Goal: Book appointment/travel/reservation

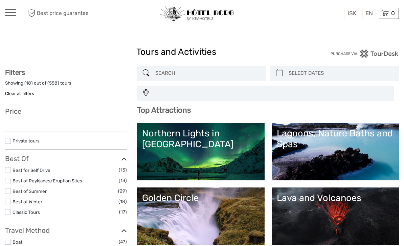
select select
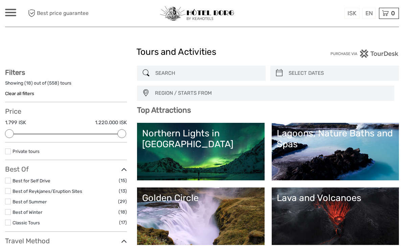
click at [362, 160] on link "Lagoons, Nature Baths and Spas" at bounding box center [335, 151] width 117 height 47
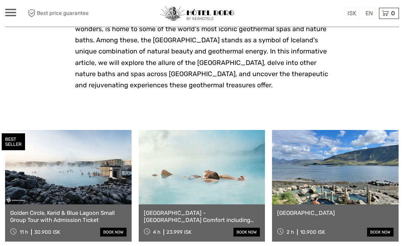
scroll to position [184, 0]
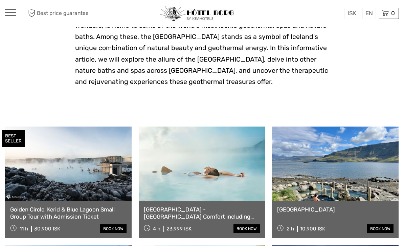
click at [47, 193] on link at bounding box center [68, 164] width 127 height 74
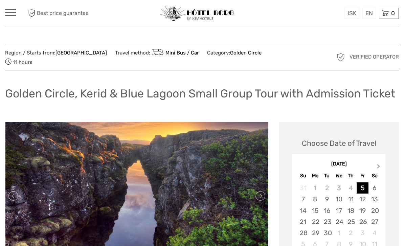
click at [380, 169] on button "Next Month" at bounding box center [379, 167] width 11 height 11
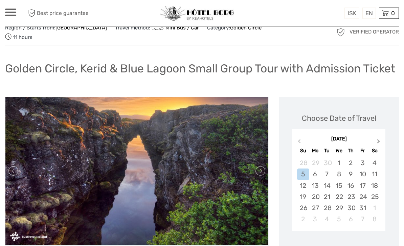
scroll to position [26, 0]
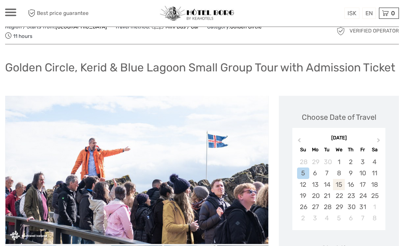
click at [341, 187] on div "15" at bounding box center [339, 184] width 12 height 11
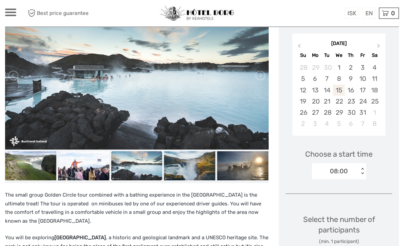
scroll to position [120, 0]
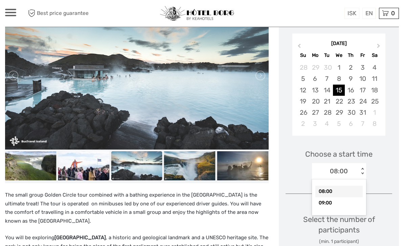
click at [344, 195] on div "08:00" at bounding box center [338, 192] width 47 height 12
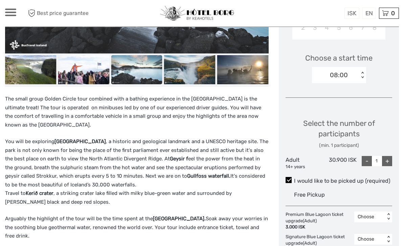
click at [389, 166] on div "+" at bounding box center [387, 161] width 10 height 10
type input "2"
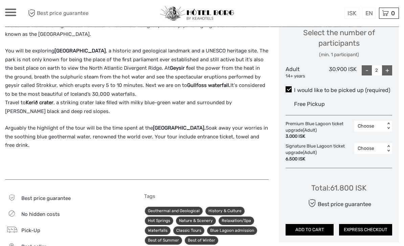
scroll to position [307, 0]
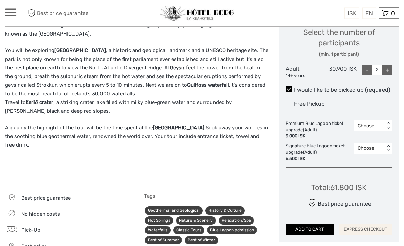
click at [371, 232] on button "EXPRESS CHECKOUT" at bounding box center [365, 230] width 53 height 12
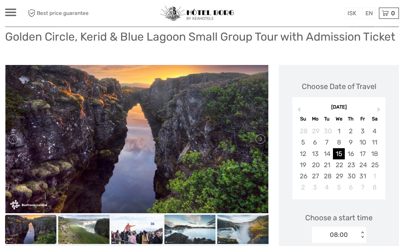
scroll to position [0, 0]
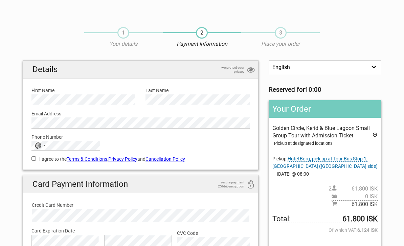
click at [396, 157] on section "1 Your details 2 Payment Information 3 Place your order English Español Deutsch…" at bounding box center [202, 165] width 404 height 291
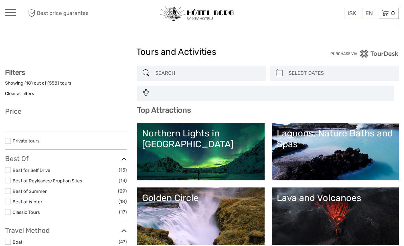
select select
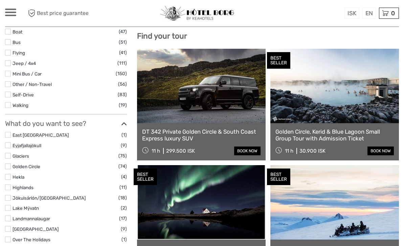
scroll to position [221, 0]
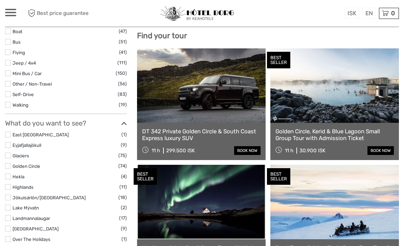
click at [317, 95] on link at bounding box center [334, 85] width 129 height 74
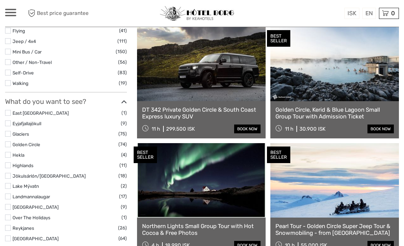
click at [227, 80] on link at bounding box center [201, 64] width 129 height 74
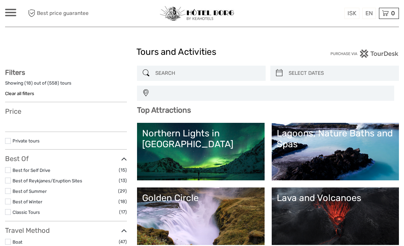
select select
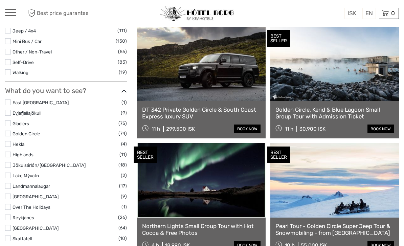
select select
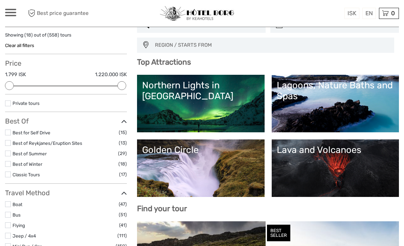
scroll to position [38, 0]
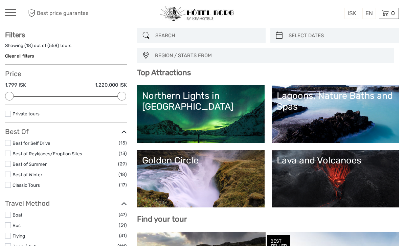
click at [224, 171] on link "Golden Circle" at bounding box center [200, 178] width 117 height 47
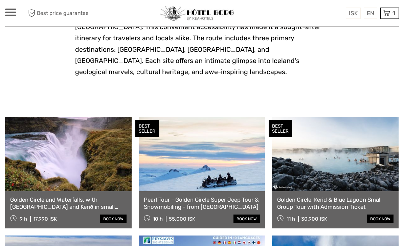
scroll to position [272, 0]
click at [87, 146] on link at bounding box center [68, 154] width 127 height 74
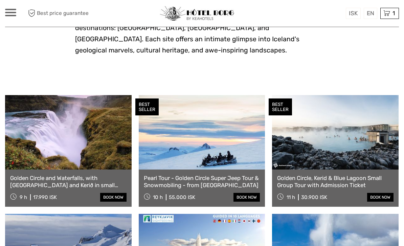
click at [224, 144] on link at bounding box center [202, 132] width 127 height 74
click at [92, 140] on link at bounding box center [68, 132] width 127 height 74
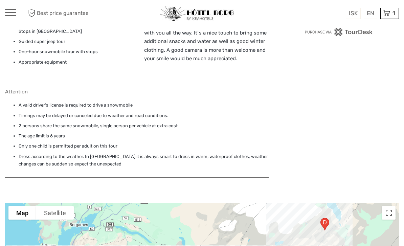
scroll to position [593, 0]
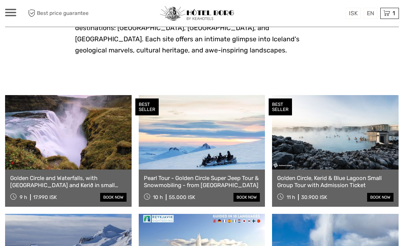
click at [347, 139] on link at bounding box center [335, 132] width 127 height 74
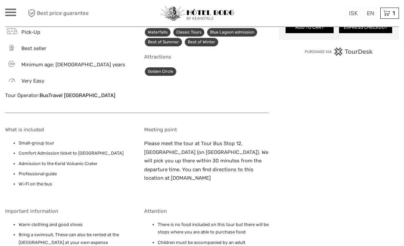
scroll to position [470, 0]
